Goal: Answer question/provide support

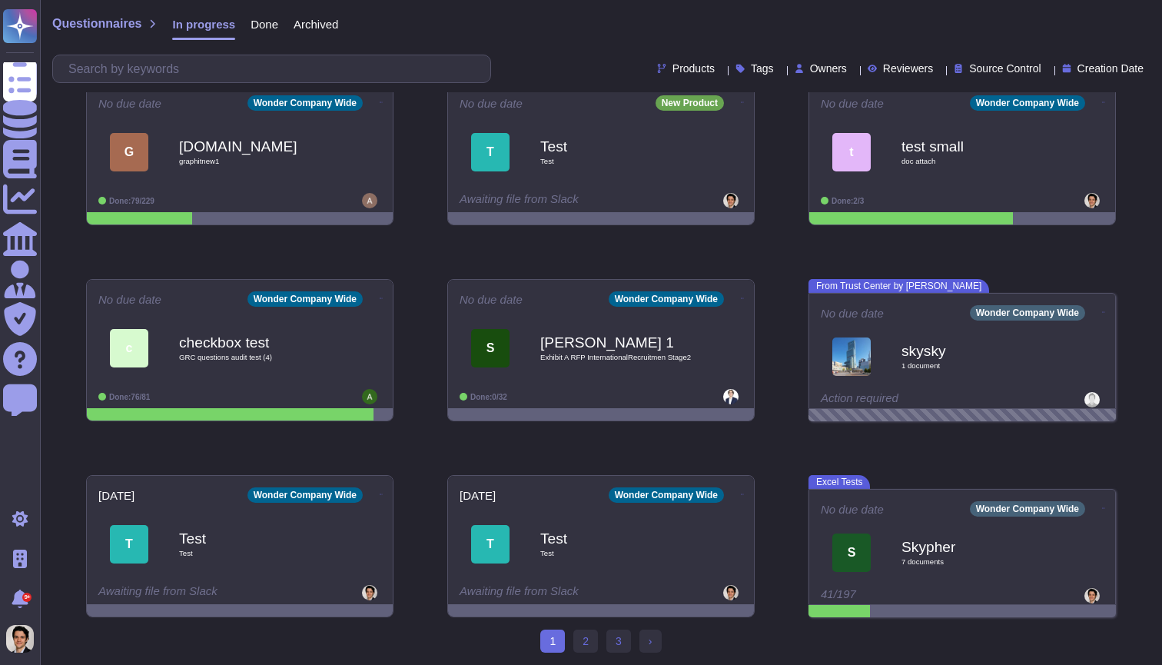
scroll to position [217, 0]
click at [584, 641] on link "2" at bounding box center [585, 640] width 25 height 23
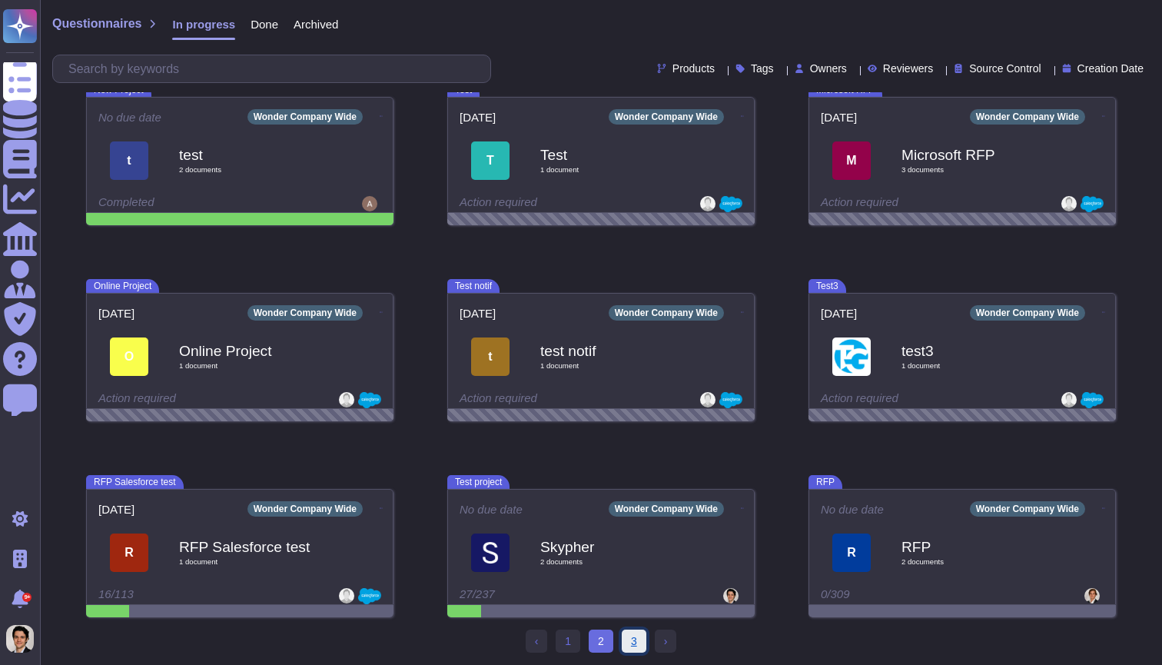
click at [631, 648] on link "3" at bounding box center [634, 640] width 25 height 23
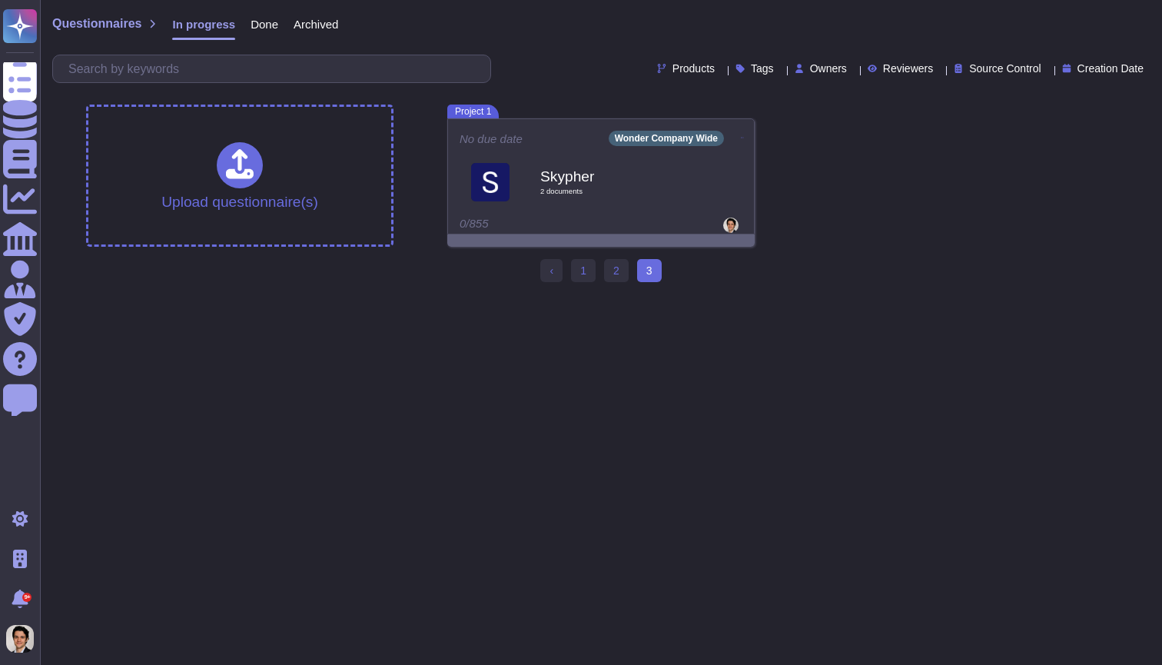
click at [625, 294] on html "Questionnaires Knowledge Base Documents Analytics CAIQ / SIG Admin Trust Center…" at bounding box center [581, 147] width 1162 height 294
click at [617, 277] on link "2" at bounding box center [616, 270] width 25 height 23
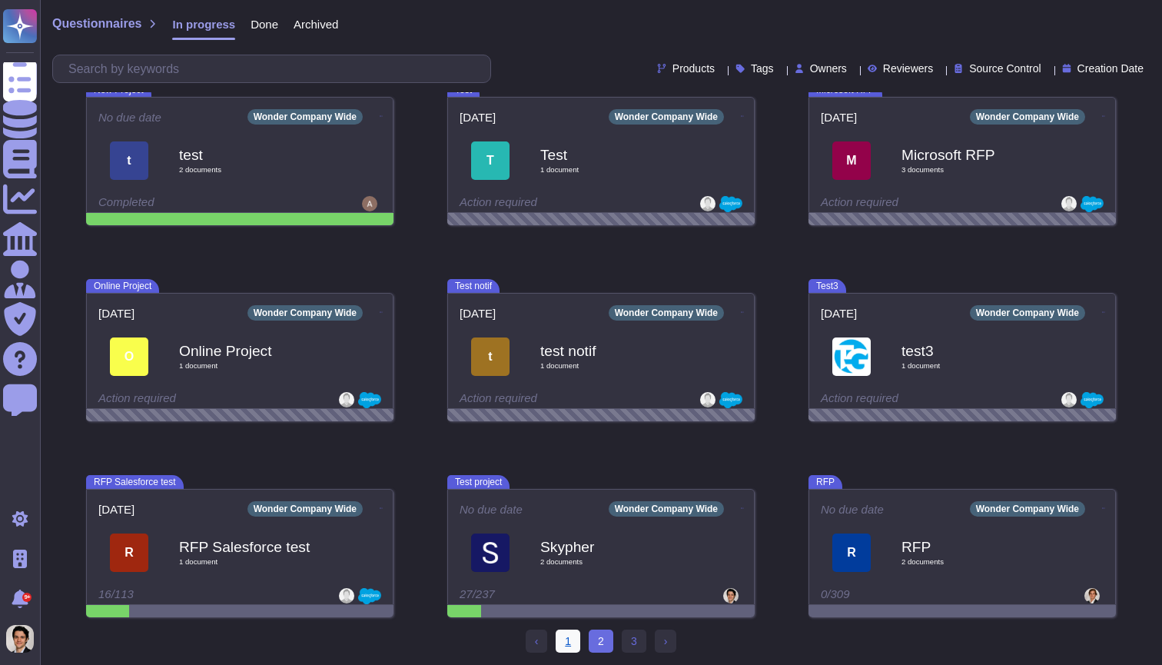
scroll to position [217, 0]
click at [575, 650] on link "1" at bounding box center [568, 640] width 25 height 23
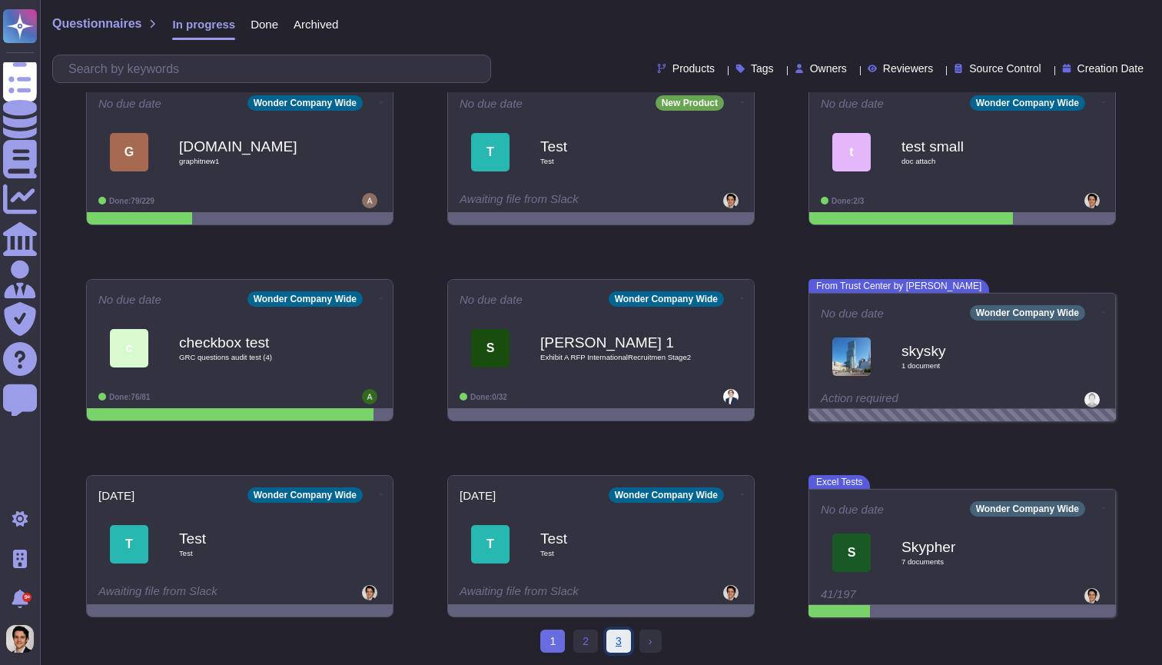
click at [606, 641] on link "3" at bounding box center [618, 640] width 25 height 23
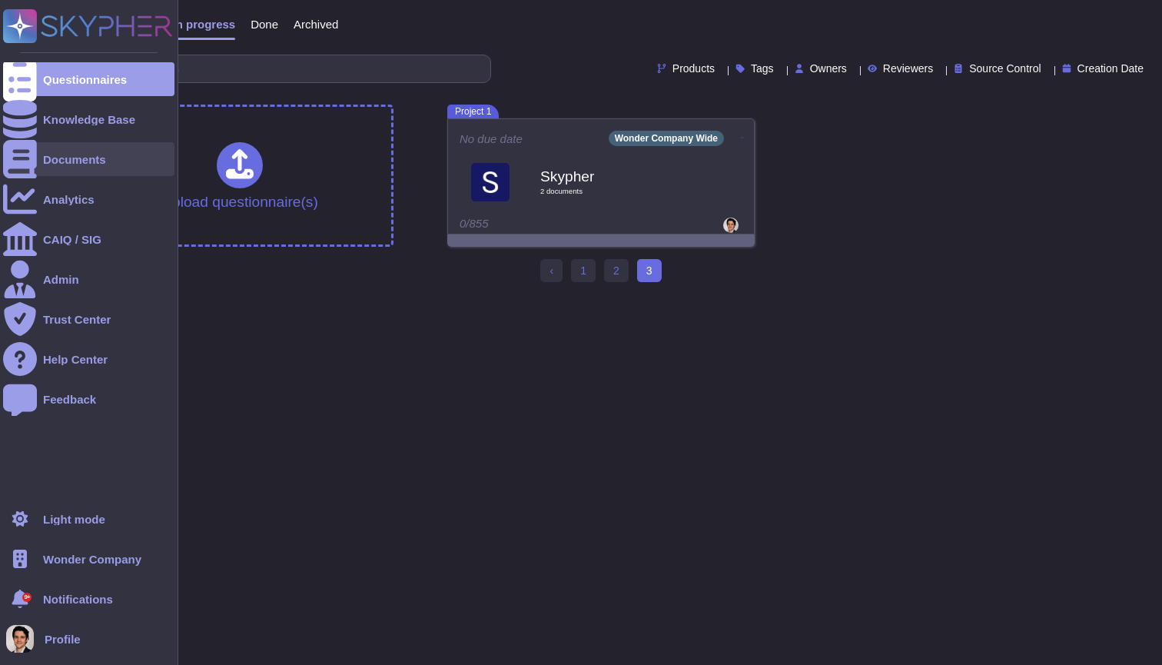
click at [32, 162] on div at bounding box center [20, 159] width 34 height 34
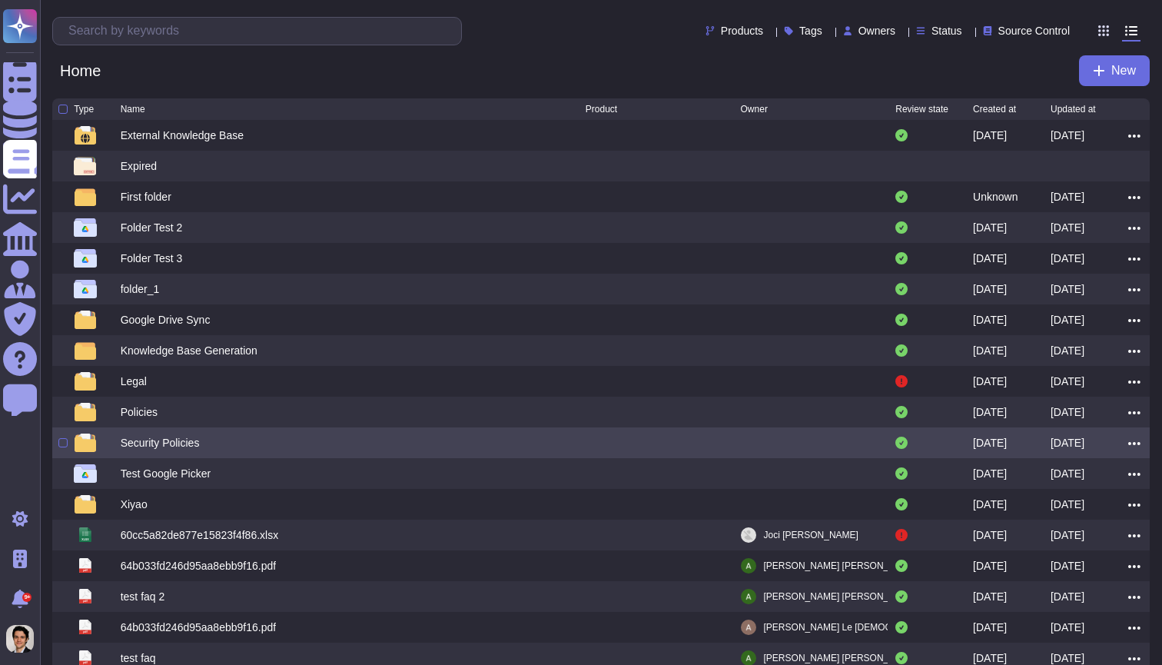
click at [486, 448] on div "Security Policies" at bounding box center [353, 442] width 465 height 18
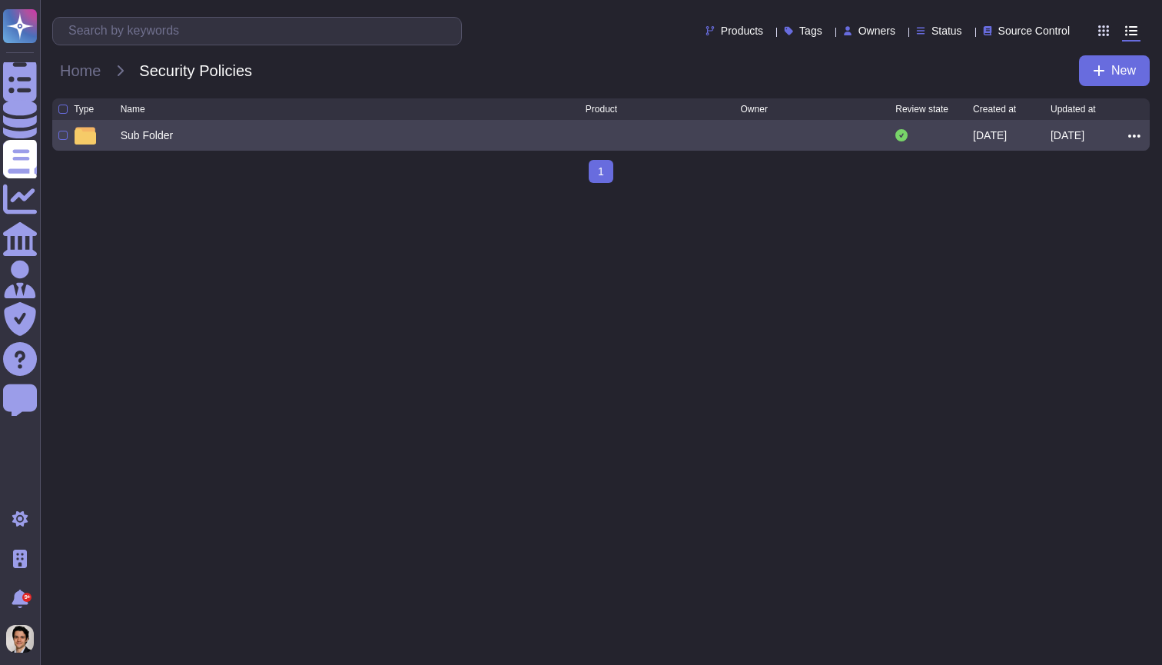
click at [322, 139] on div "Sub Folder" at bounding box center [353, 135] width 465 height 18
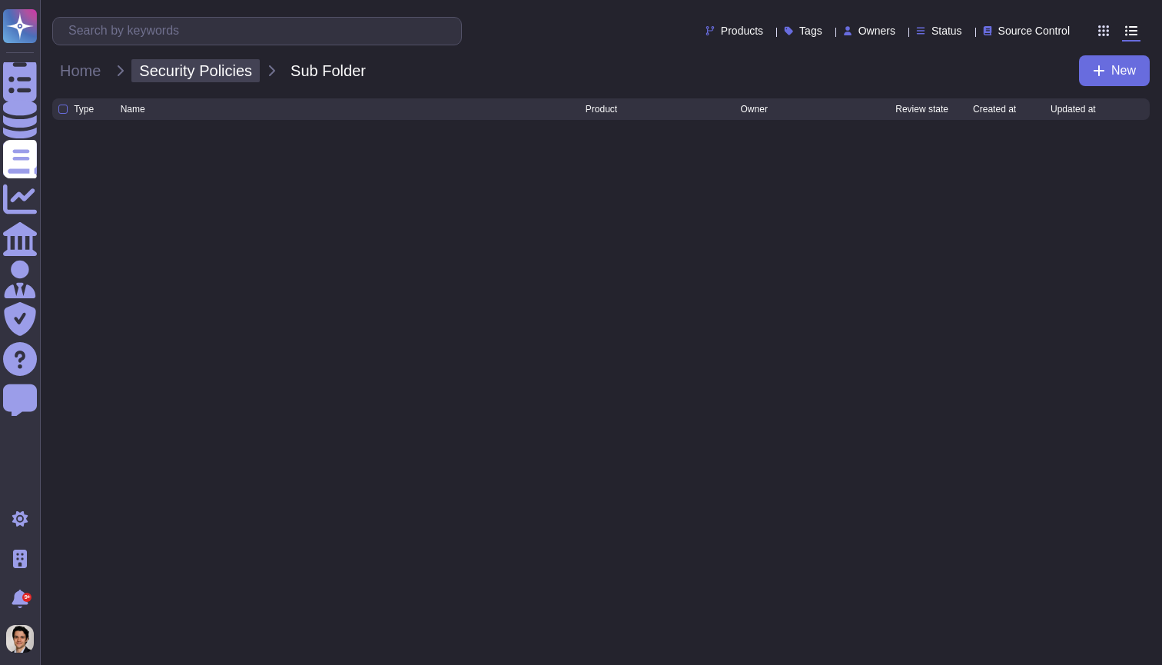
click at [181, 69] on span "Security Policies" at bounding box center [195, 70] width 128 height 23
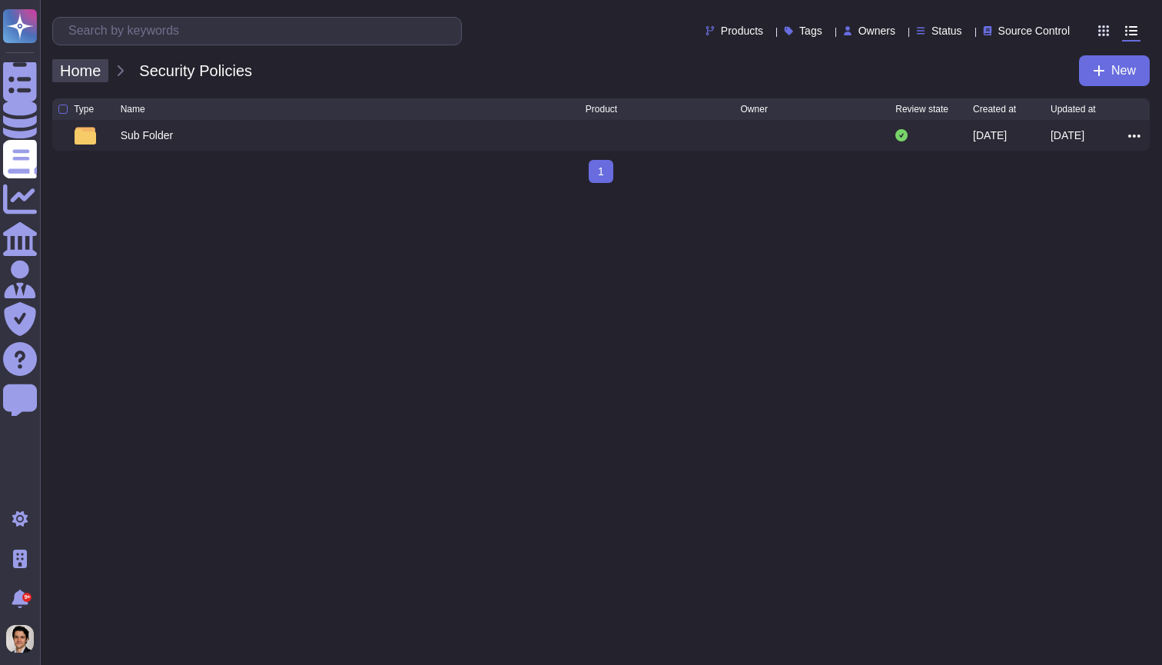
click at [87, 81] on span "Home" at bounding box center [80, 70] width 56 height 23
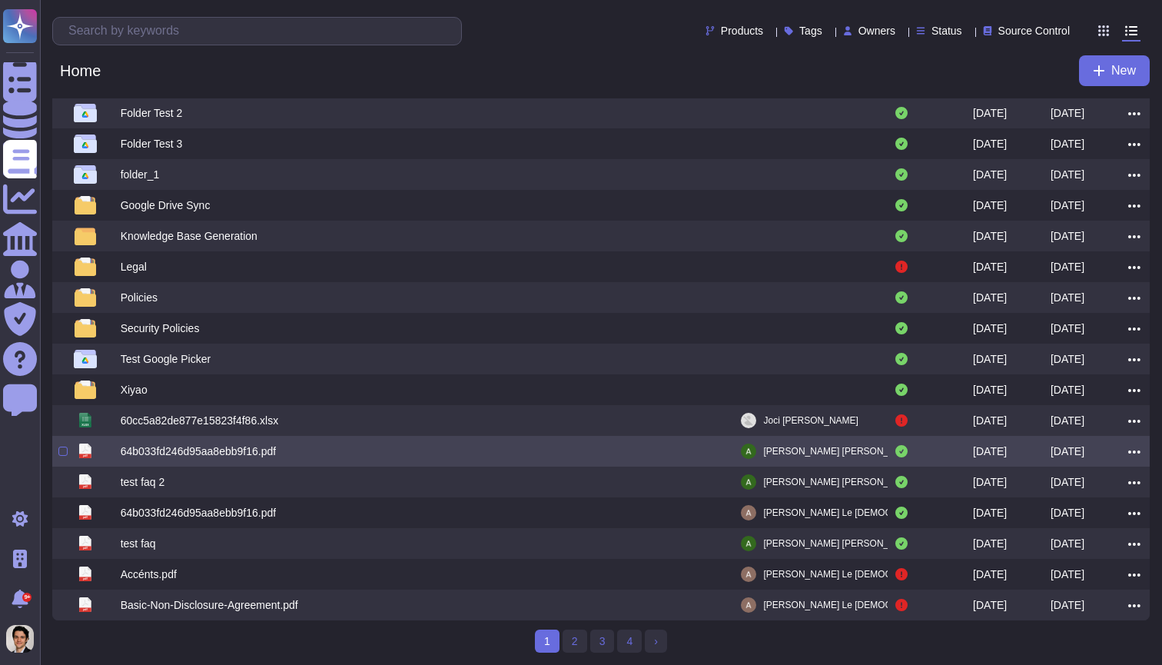
scroll to position [118, 0]
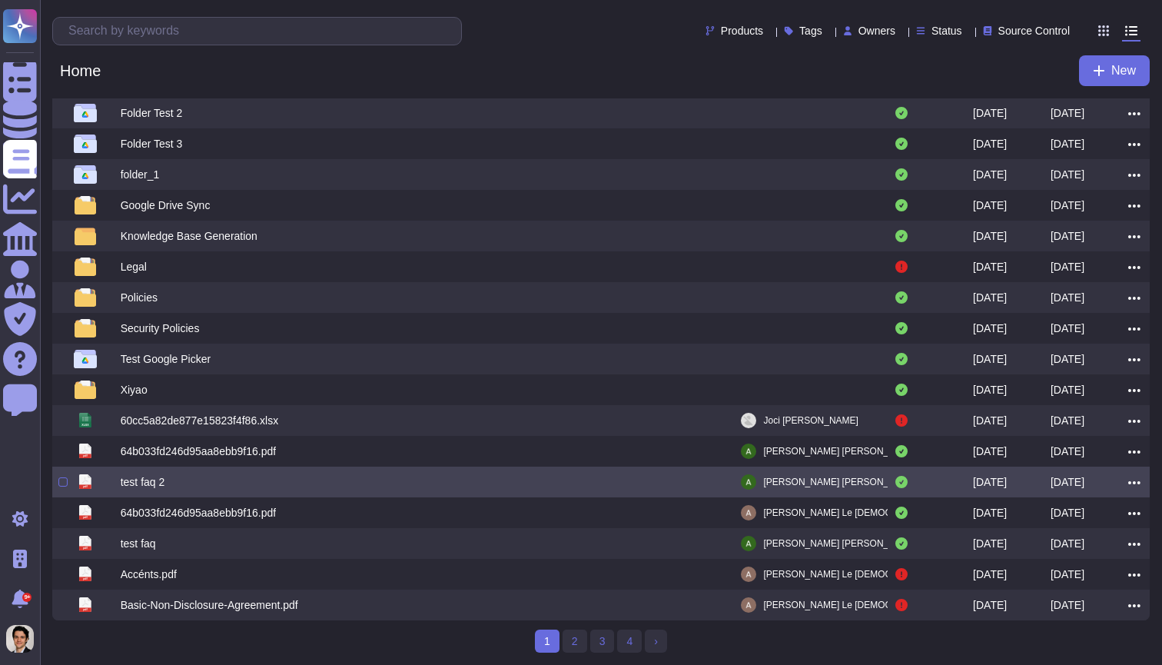
click at [1132, 478] on icon at bounding box center [1134, 483] width 12 height 14
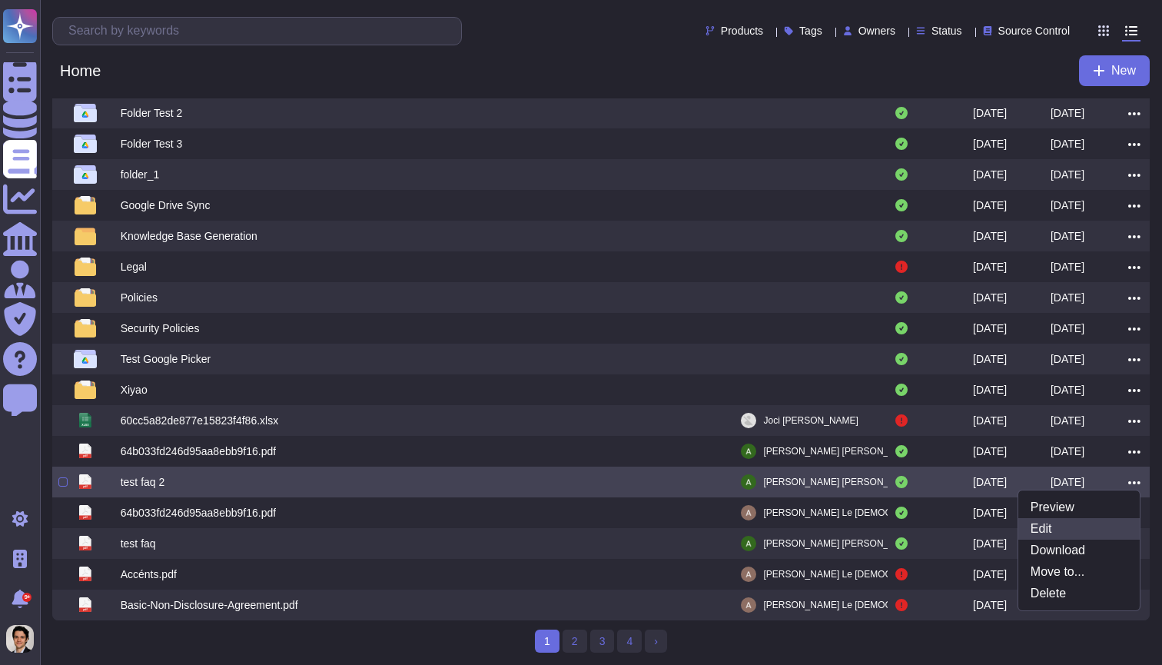
click at [1081, 528] on link "Edit" at bounding box center [1078, 529] width 121 height 22
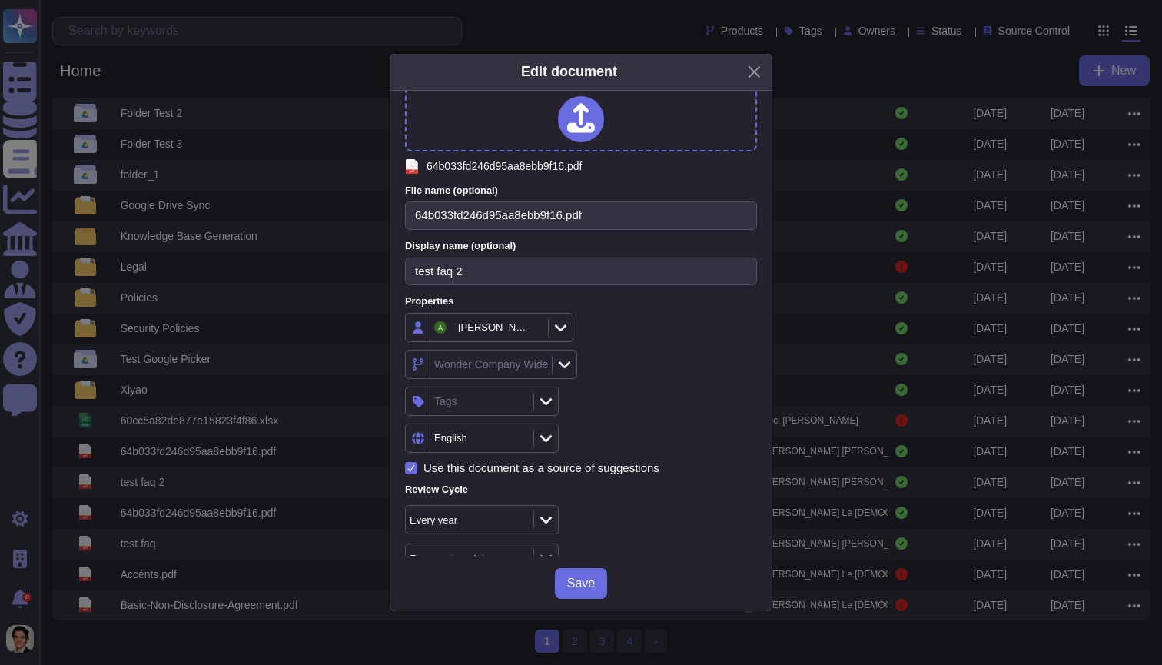
scroll to position [38, 0]
click at [35, 184] on div "Edit document Upload file pdf 64b033fd246d95aa8ebb9f16.pdf File name (optional)…" at bounding box center [581, 332] width 1162 height 665
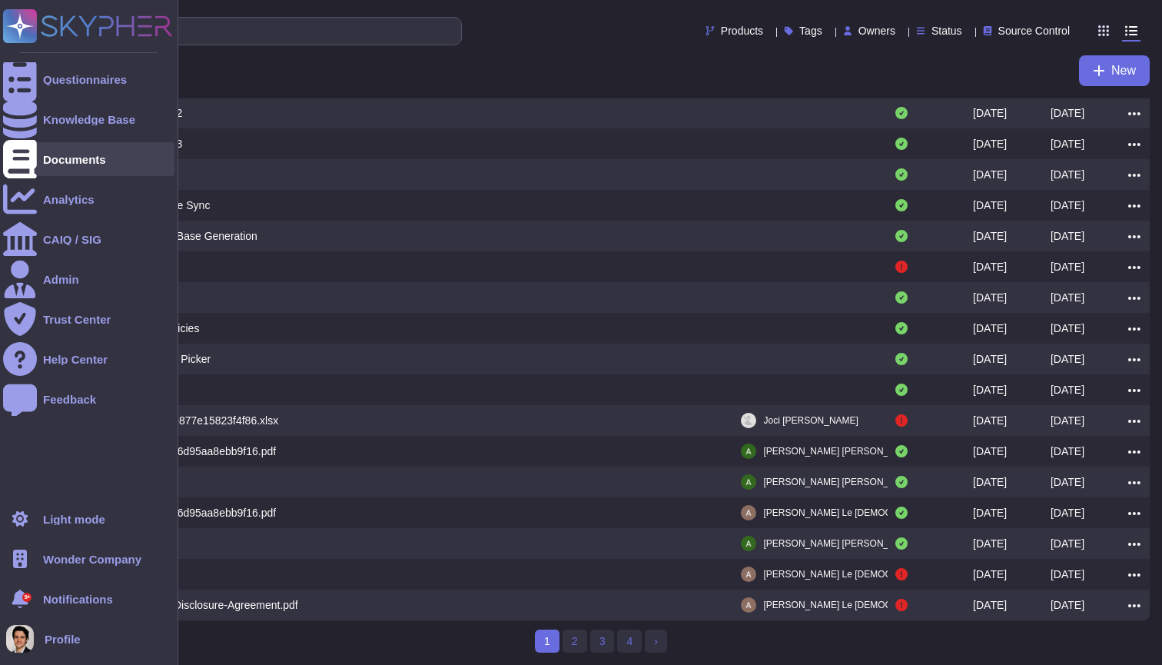
click at [39, 169] on div "Documents" at bounding box center [88, 159] width 171 height 34
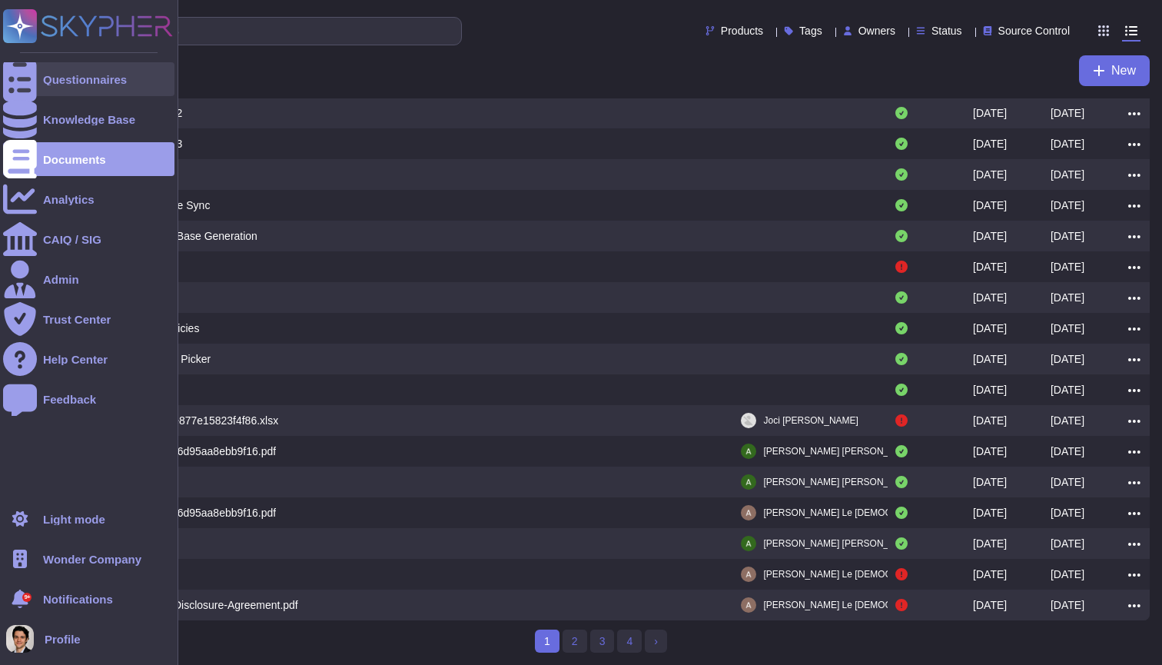
click at [61, 85] on div "Questionnaires" at bounding box center [85, 80] width 84 height 12
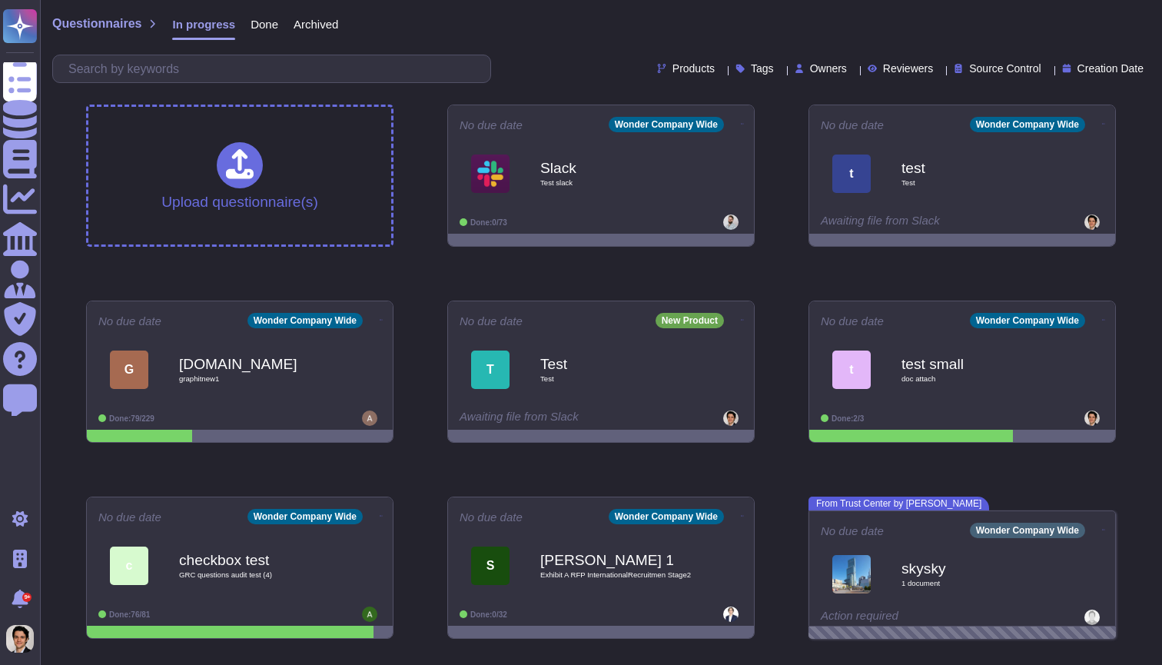
click at [262, 22] on span "Done" at bounding box center [264, 24] width 28 height 12
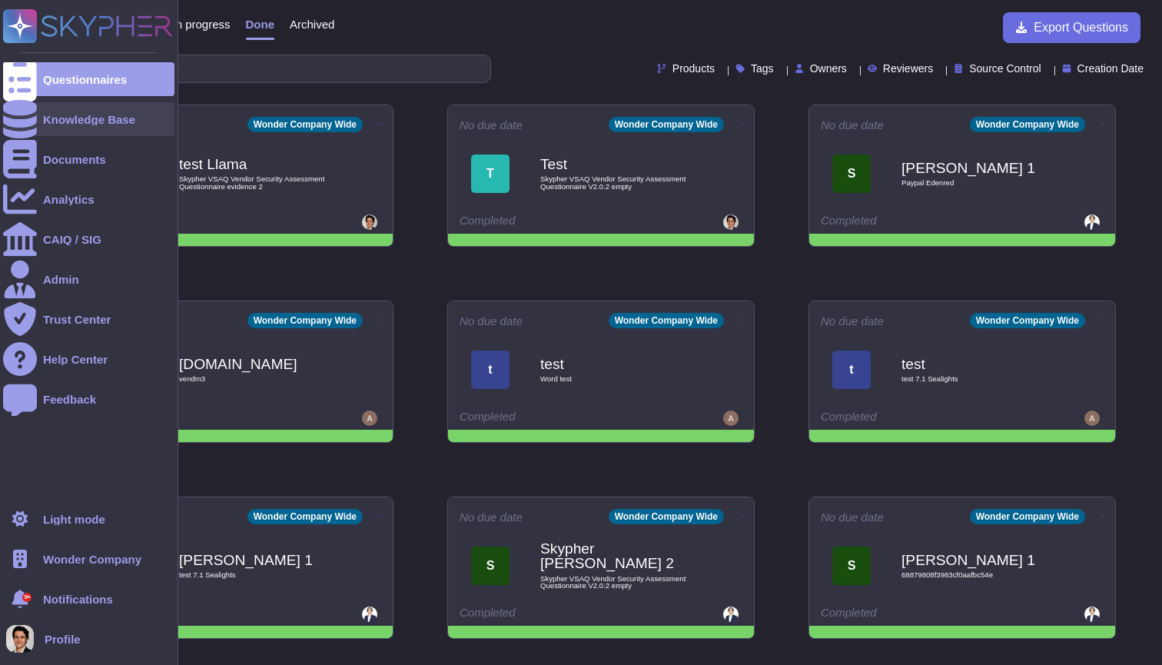
click at [25, 109] on div at bounding box center [20, 119] width 34 height 34
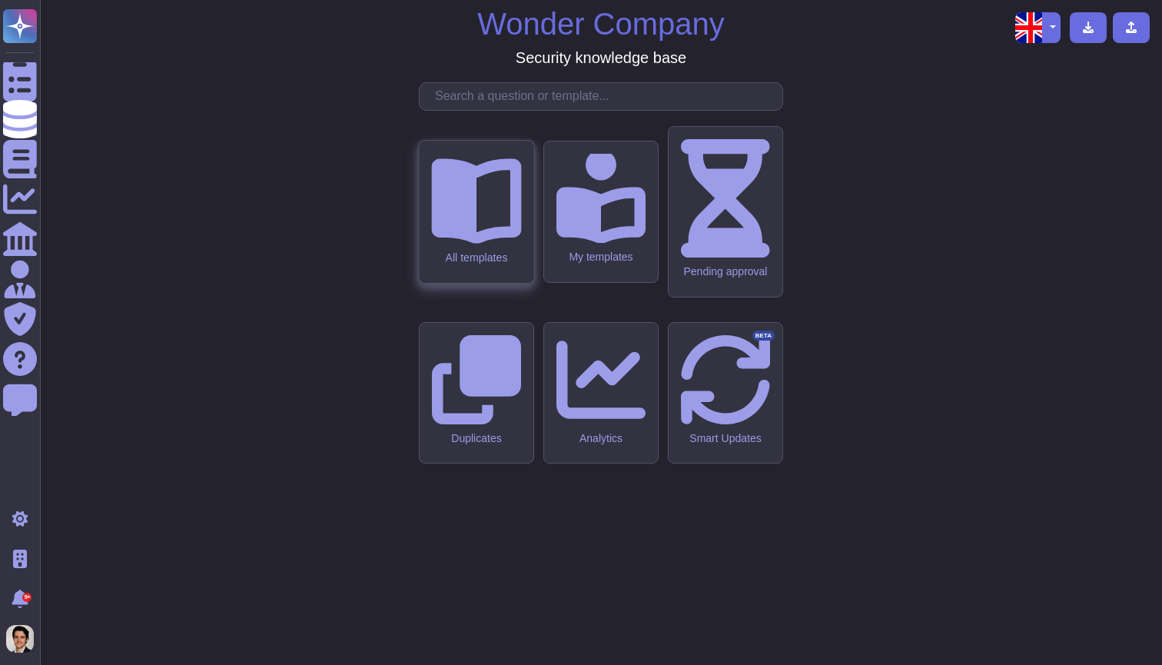
click at [484, 283] on div "All templates" at bounding box center [476, 212] width 114 height 142
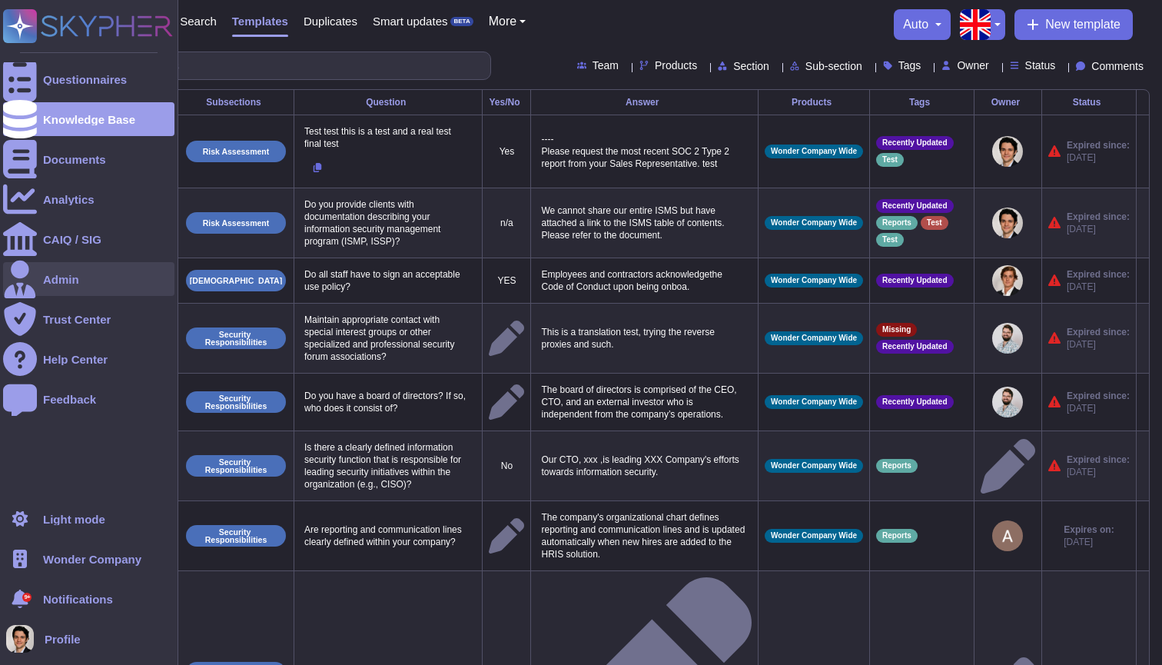
click at [91, 269] on div "Admin" at bounding box center [88, 279] width 171 height 34
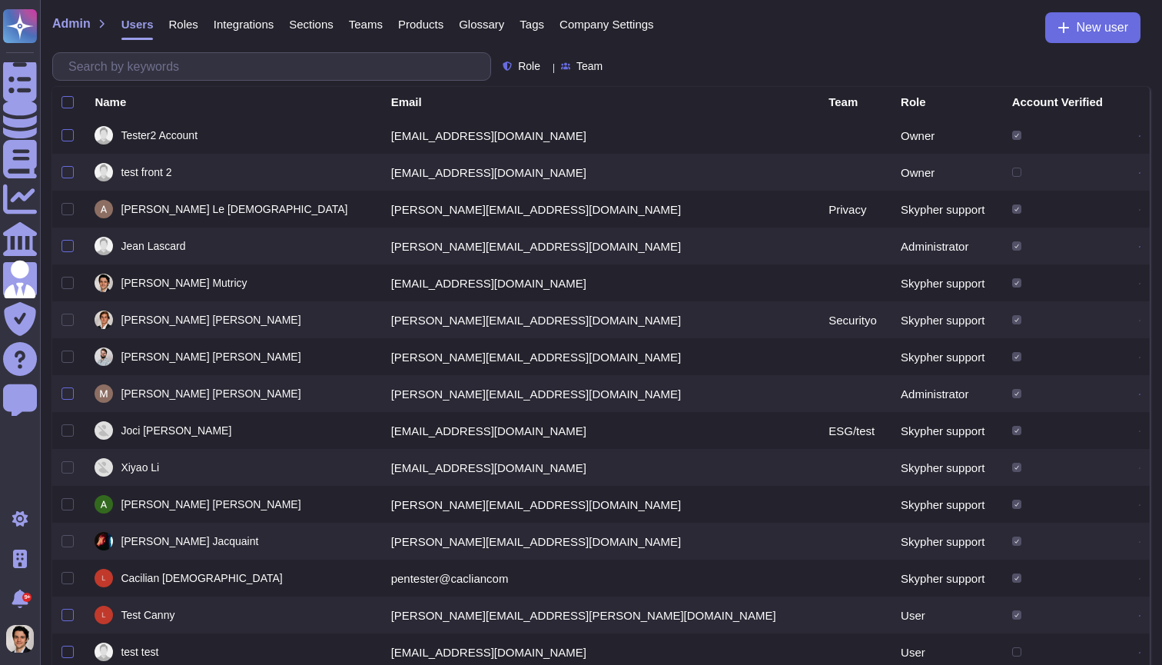
click at [194, 24] on span "Roles" at bounding box center [182, 24] width 29 height 12
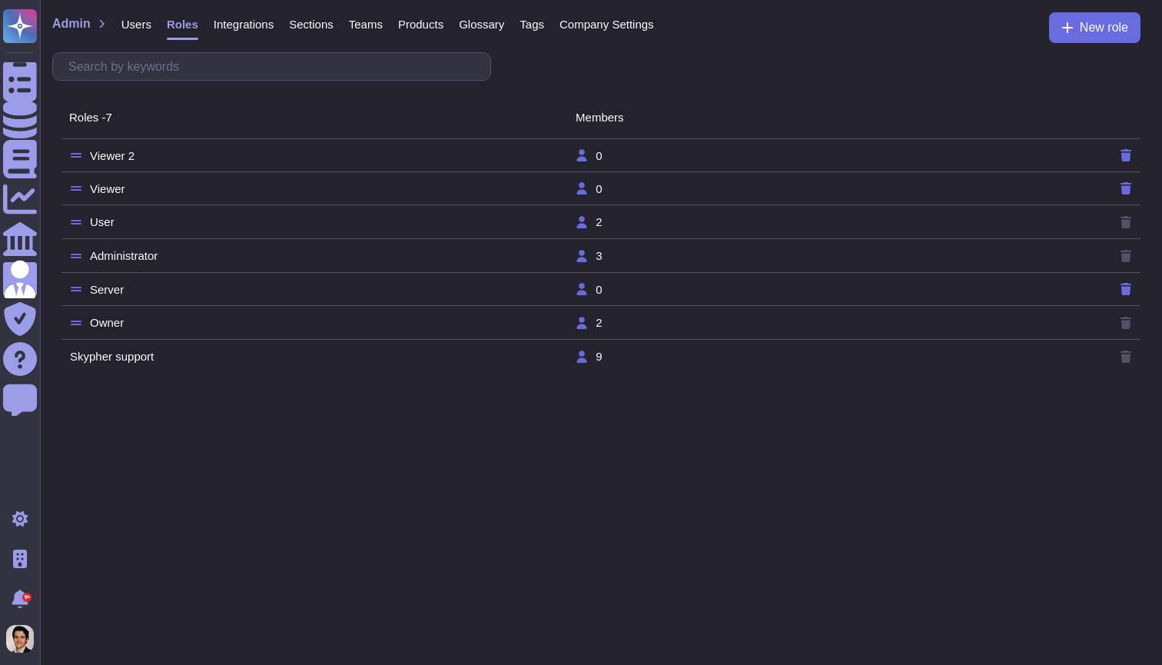
click at [639, 22] on span "Company Settings" at bounding box center [606, 24] width 95 height 12
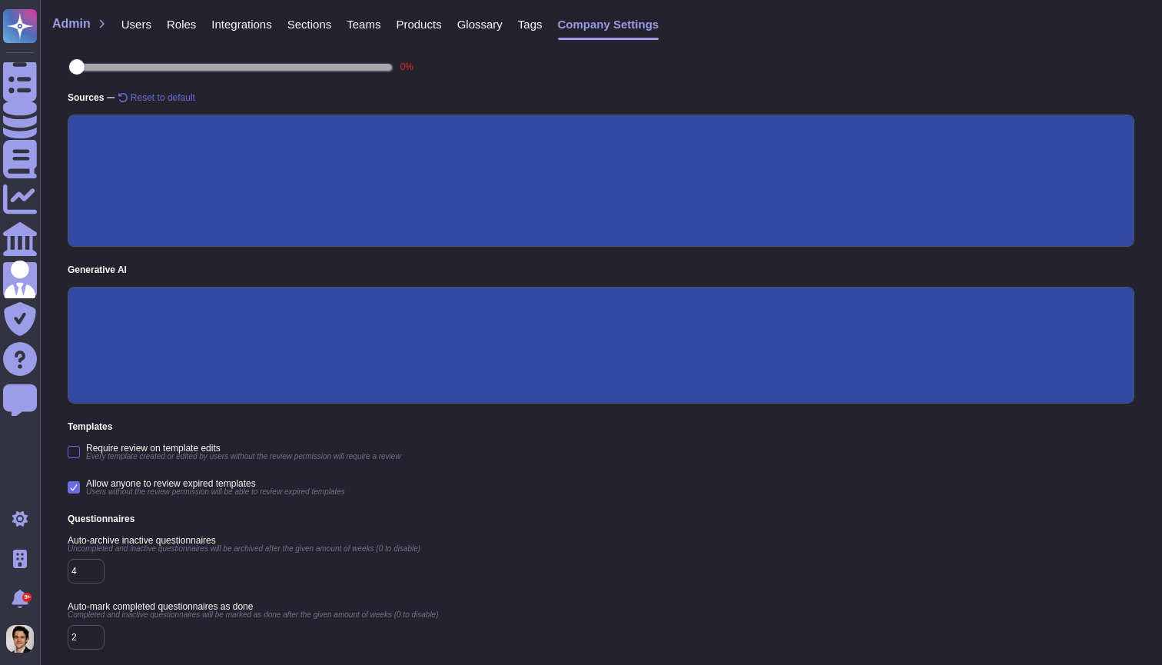
scroll to position [227, 0]
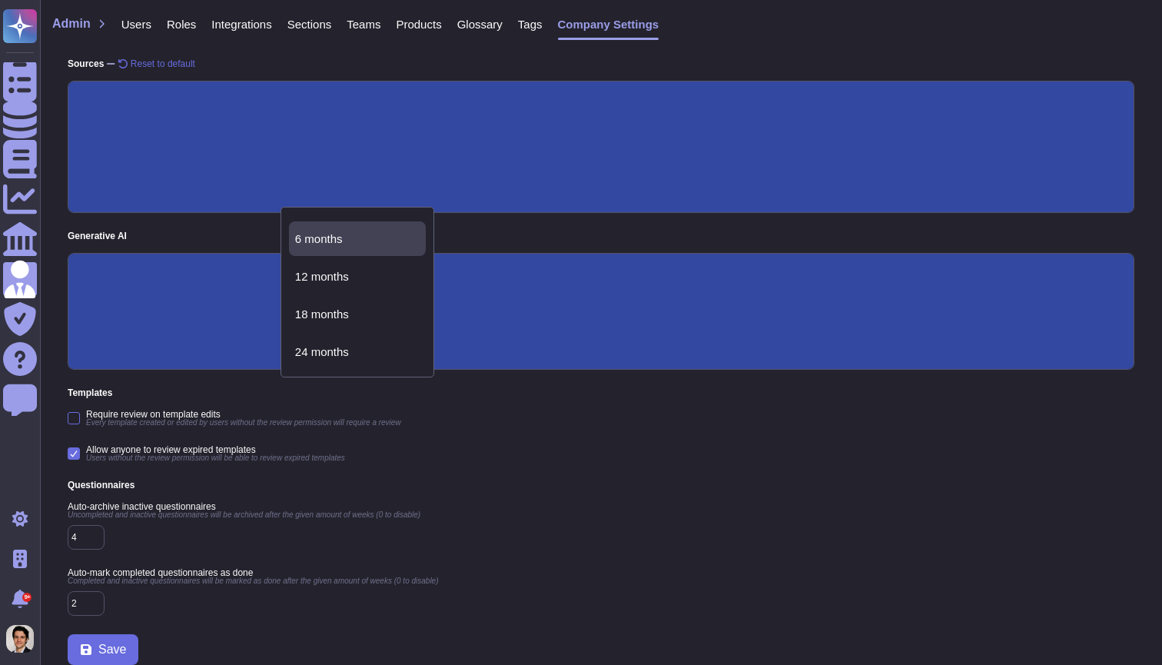
scroll to position [69, 0]
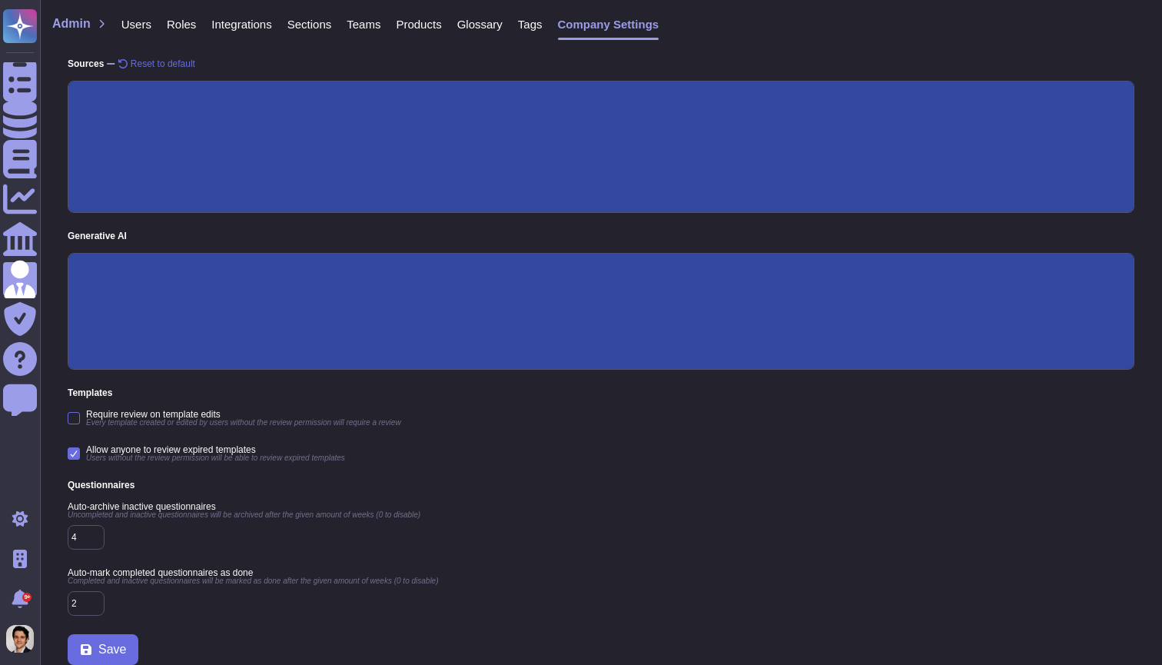
click at [182, 22] on span "Roles" at bounding box center [181, 24] width 29 height 12
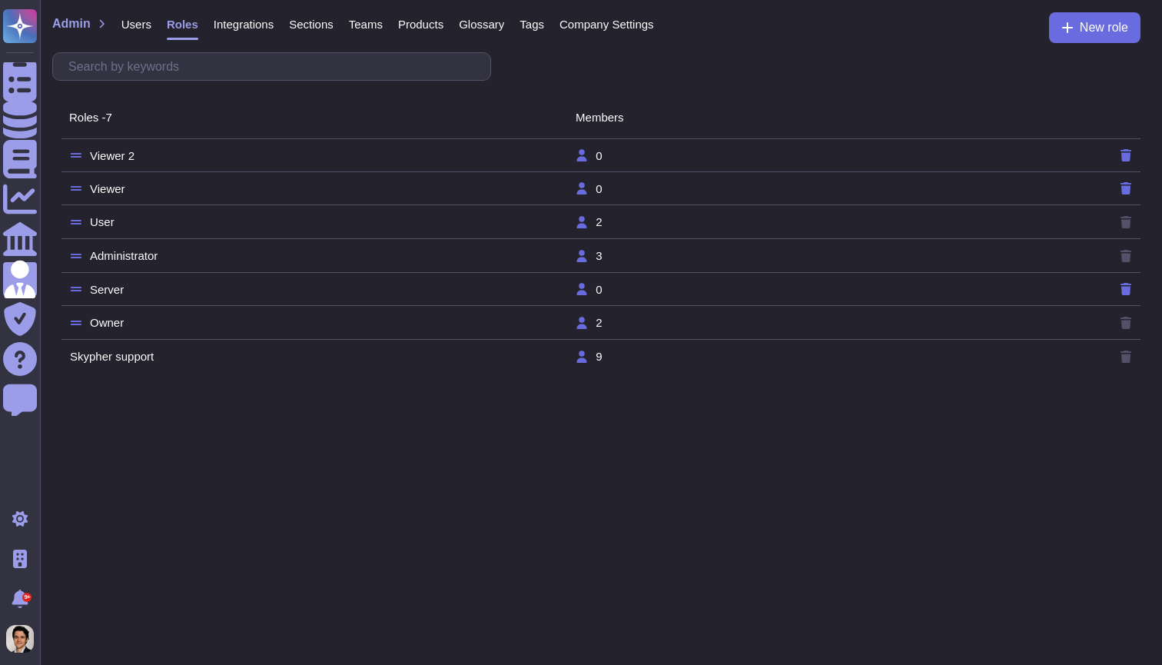
click at [148, 250] on td "Administrator" at bounding box center [322, 256] width 506 height 14
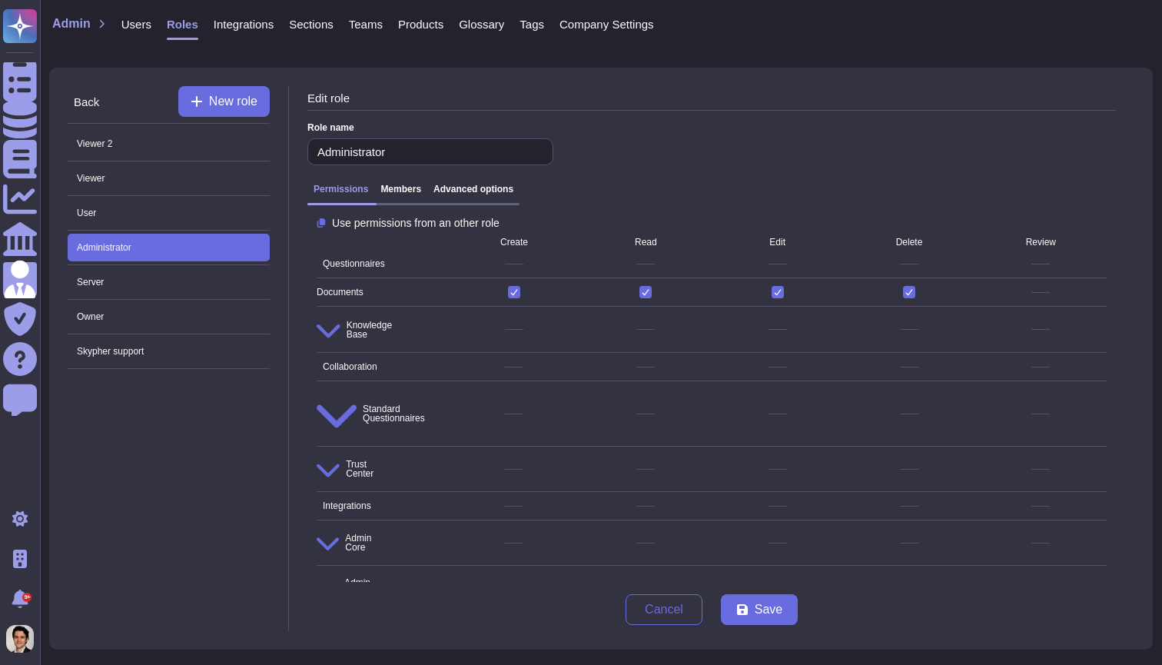
click at [450, 190] on h3 "Advanced options" at bounding box center [473, 189] width 80 height 11
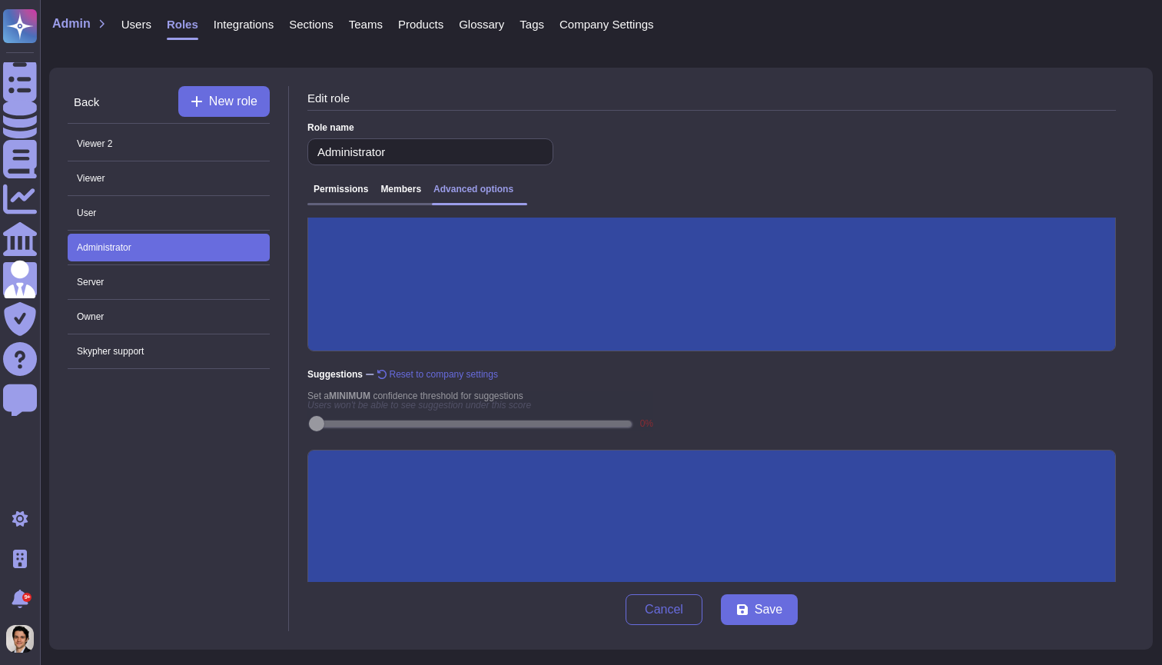
scroll to position [139, 0]
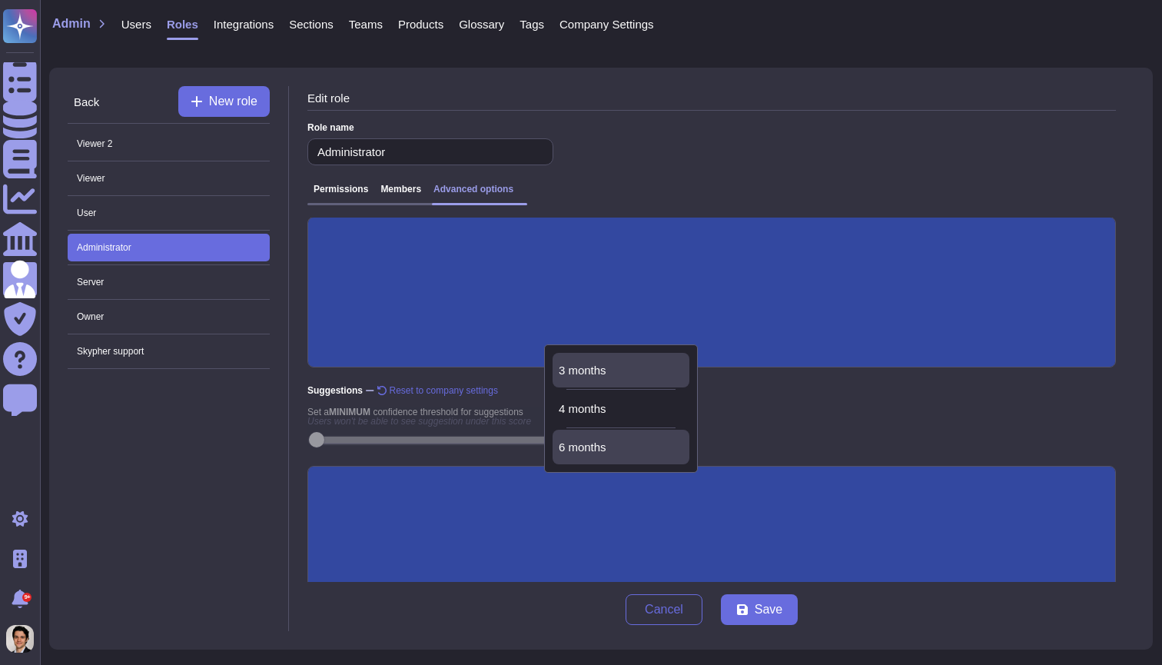
scroll to position [0, 0]
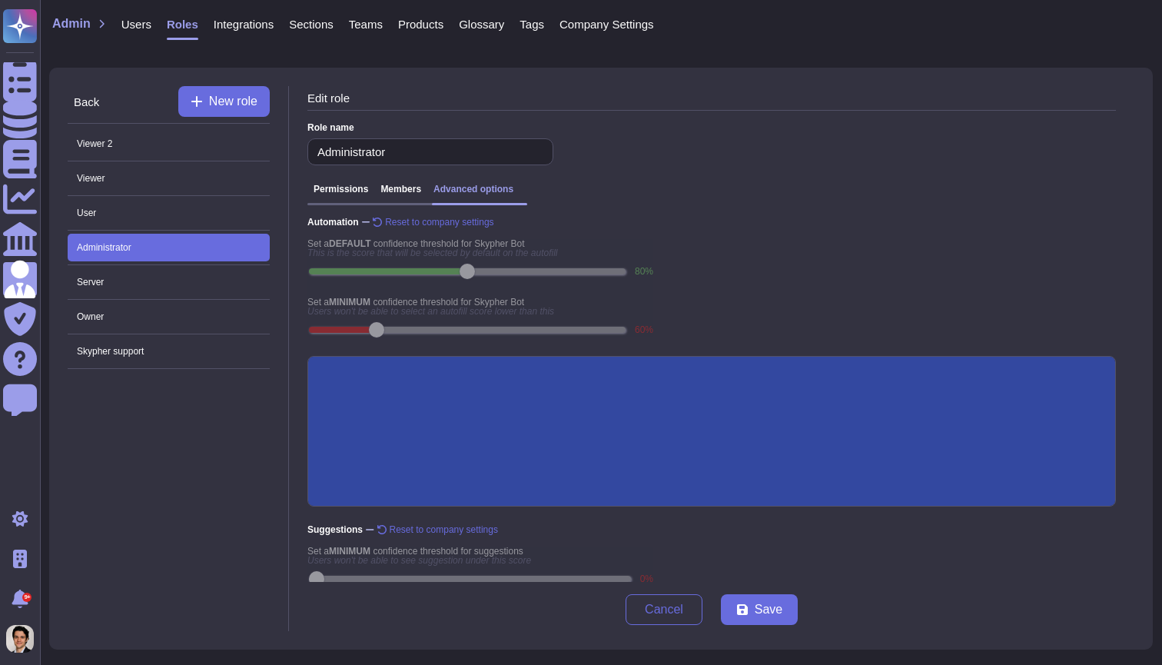
click at [649, 32] on div "Company Settings" at bounding box center [599, 27] width 110 height 31
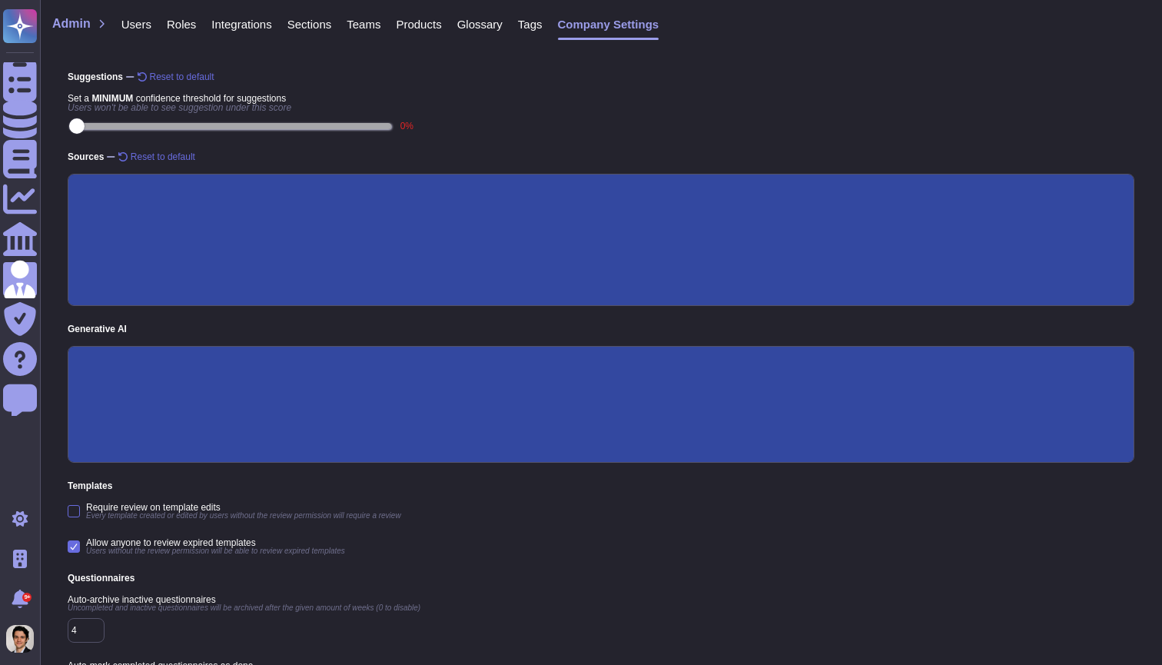
scroll to position [134, 0]
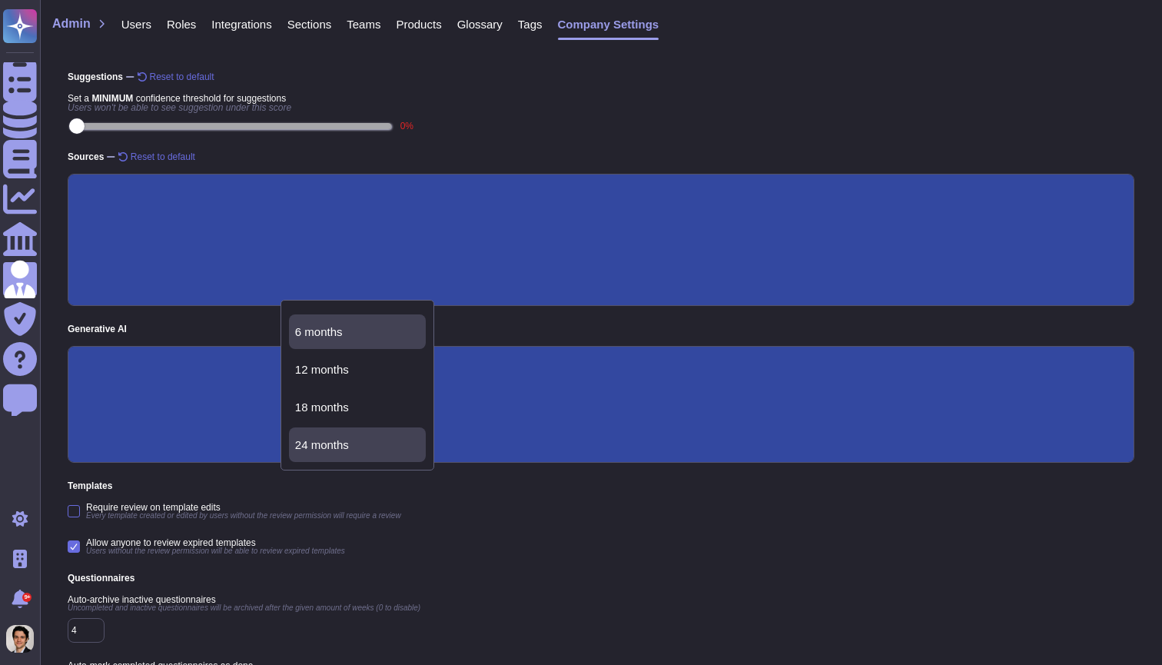
scroll to position [69, 0]
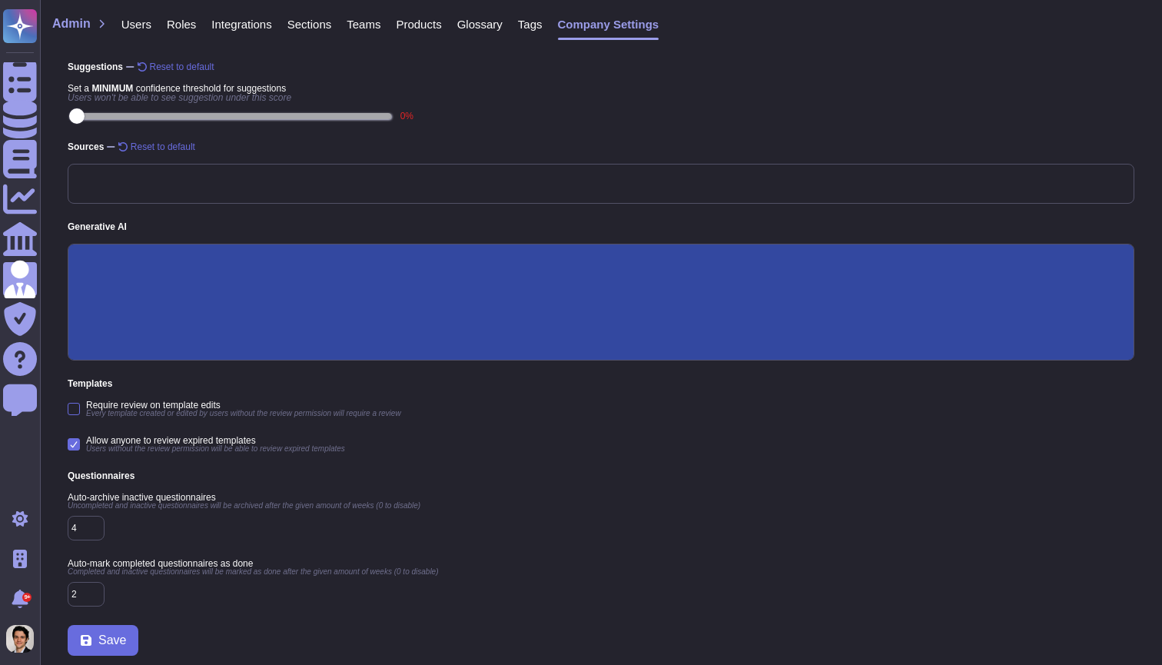
scroll to position [144, 0]
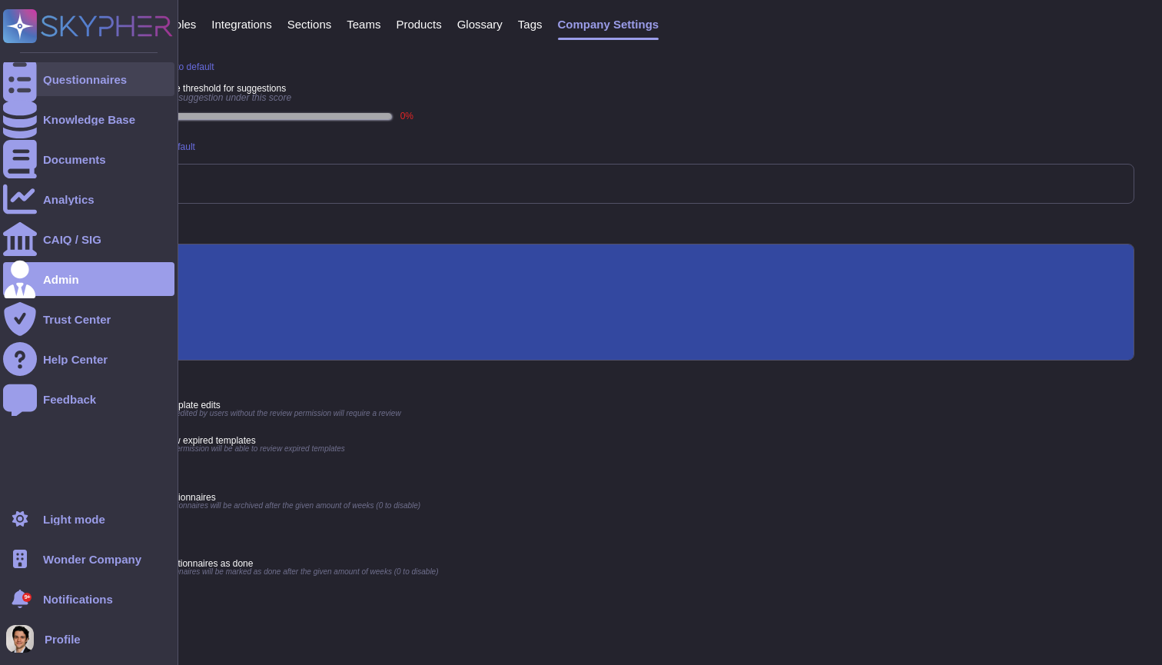
click at [14, 78] on icon at bounding box center [20, 79] width 34 height 45
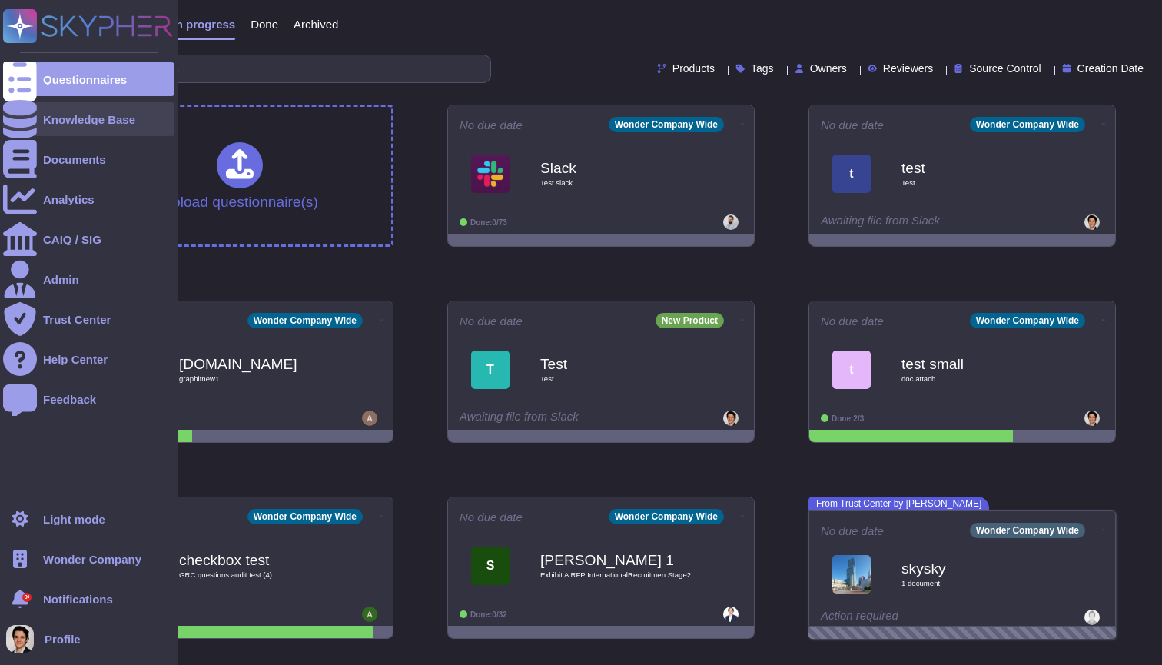
click at [39, 117] on div "Knowledge Base" at bounding box center [88, 119] width 171 height 34
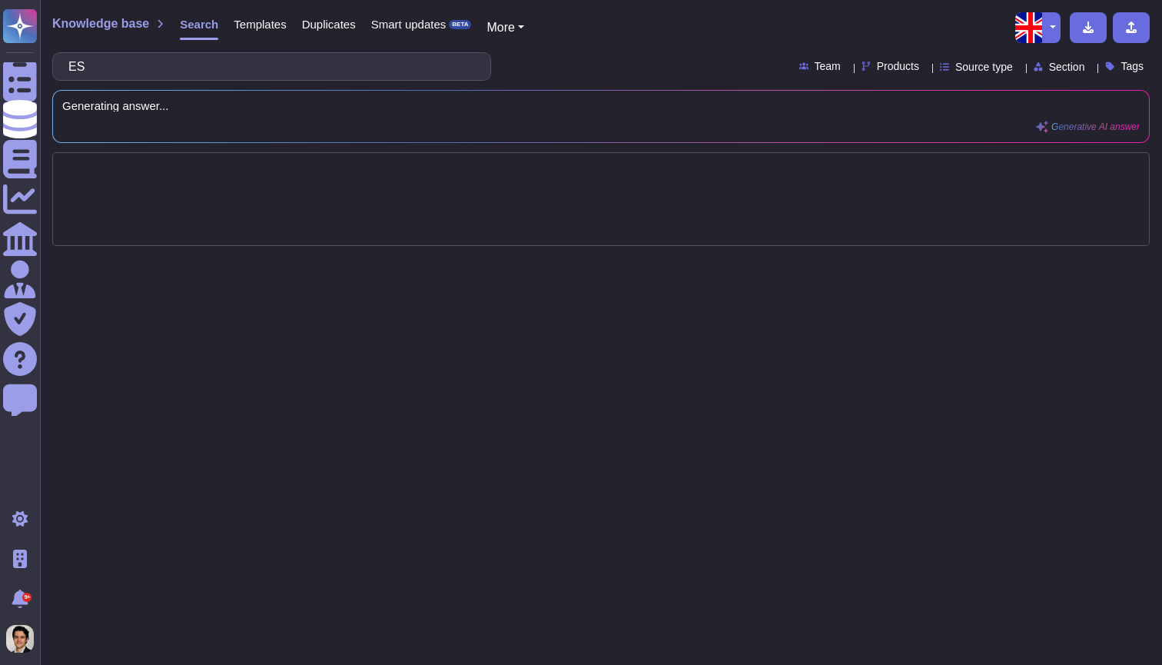
type input "E"
type input "p"
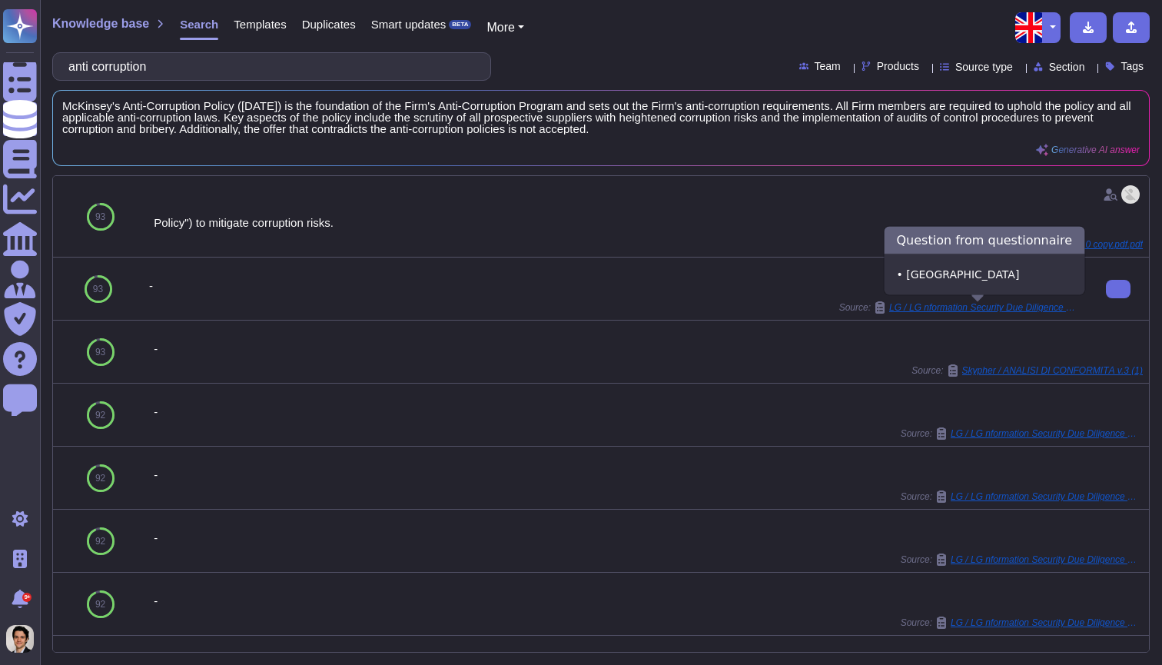
click at [1047, 310] on span "LG / LG nformation Security Due Diligence Questionnaire 2025 (2)" at bounding box center [985, 307] width 192 height 9
type input "anti corruption"
click at [1047, 310] on span "LG / LG nformation Security Due Diligence Questionnaire 2025 (2)" at bounding box center [985, 307] width 192 height 9
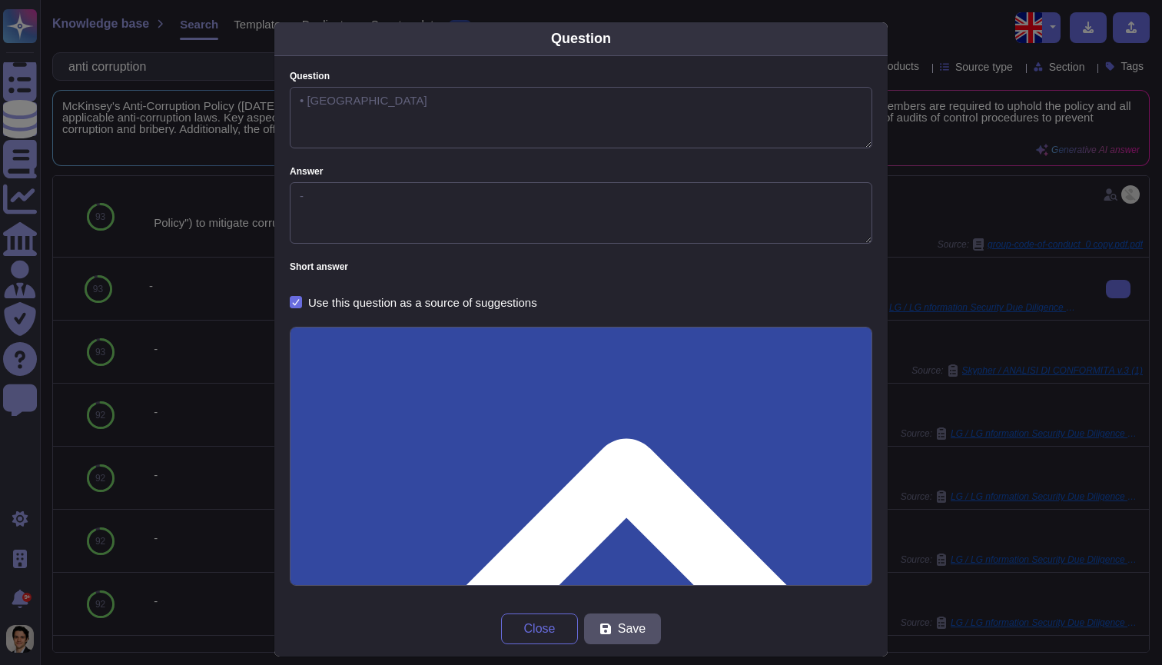
type textarea "• [GEOGRAPHIC_DATA]"
type textarea "-"
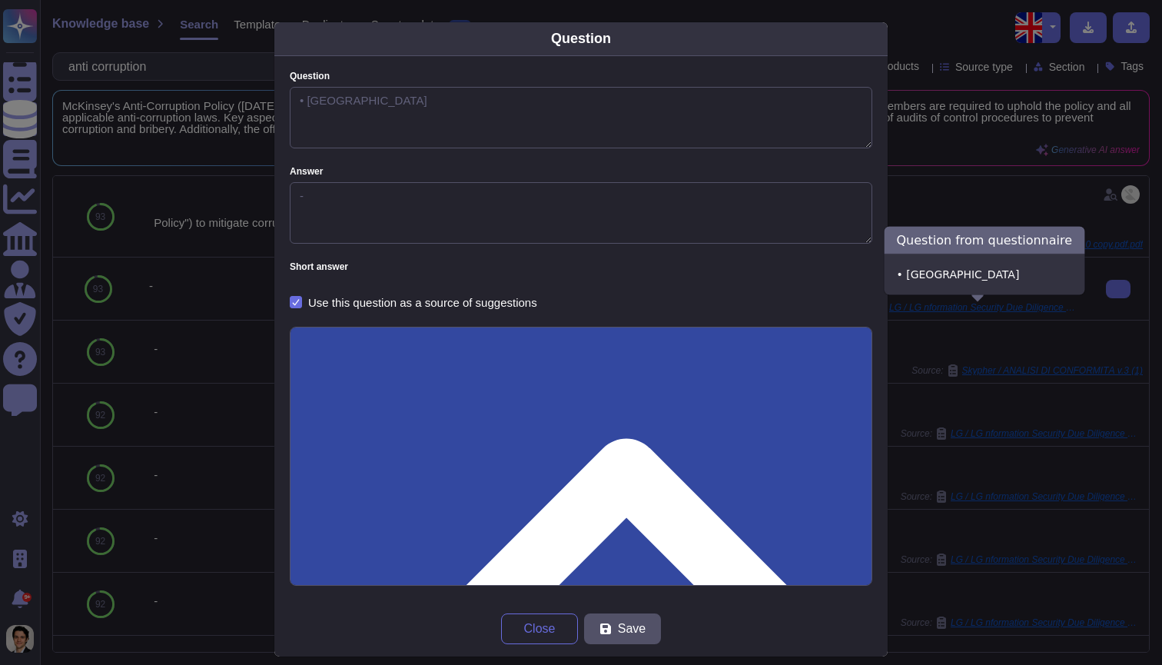
click at [1047, 310] on div "Question Question • Afghanistan Answer - Short answer Use this question as a so…" at bounding box center [581, 332] width 1162 height 665
